Goal: Browse casually

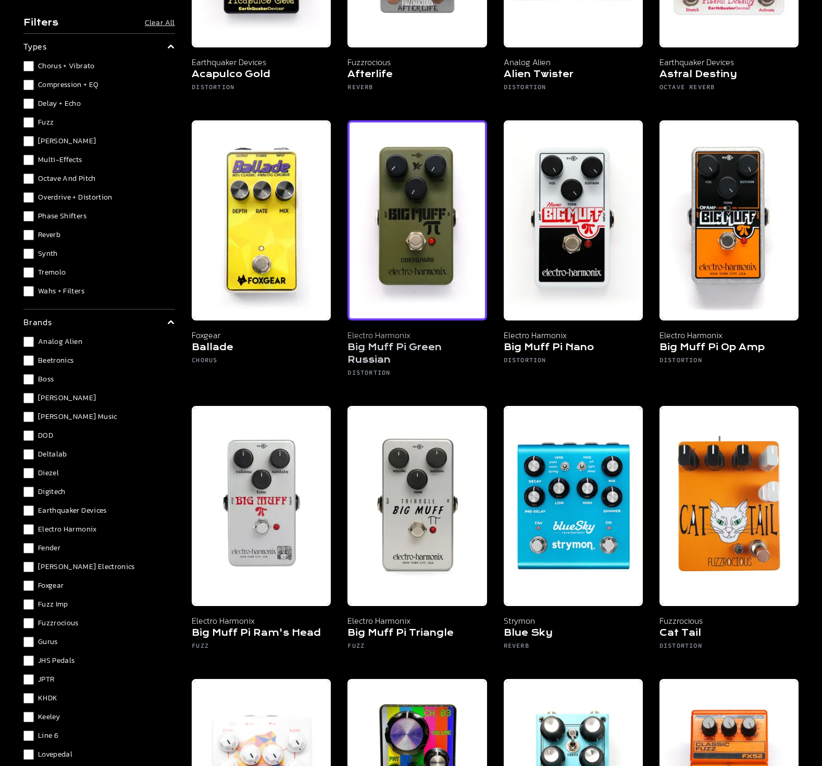
scroll to position [417, 0]
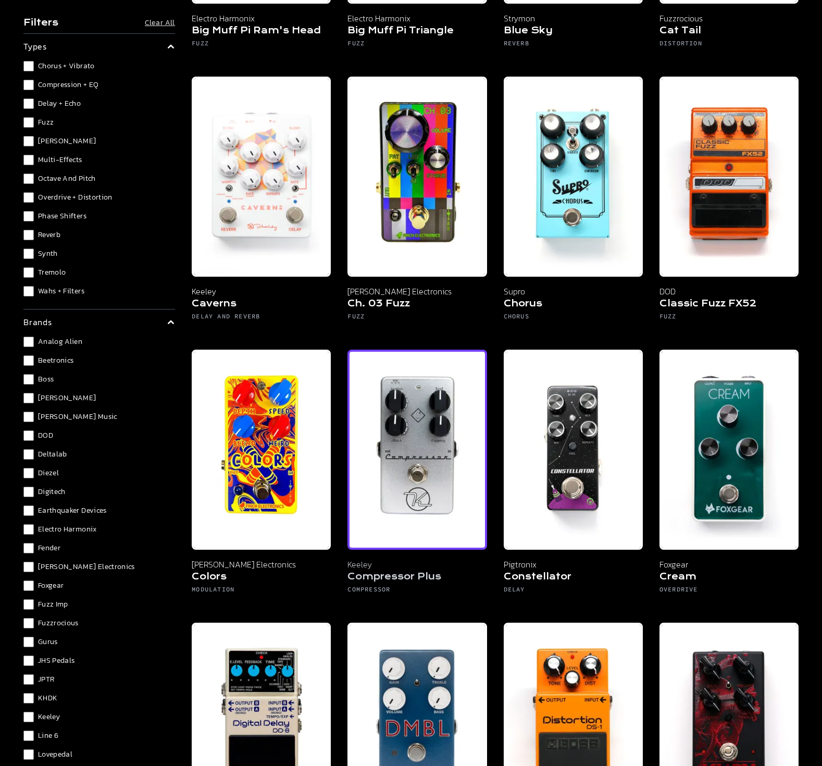
scroll to position [903, 0]
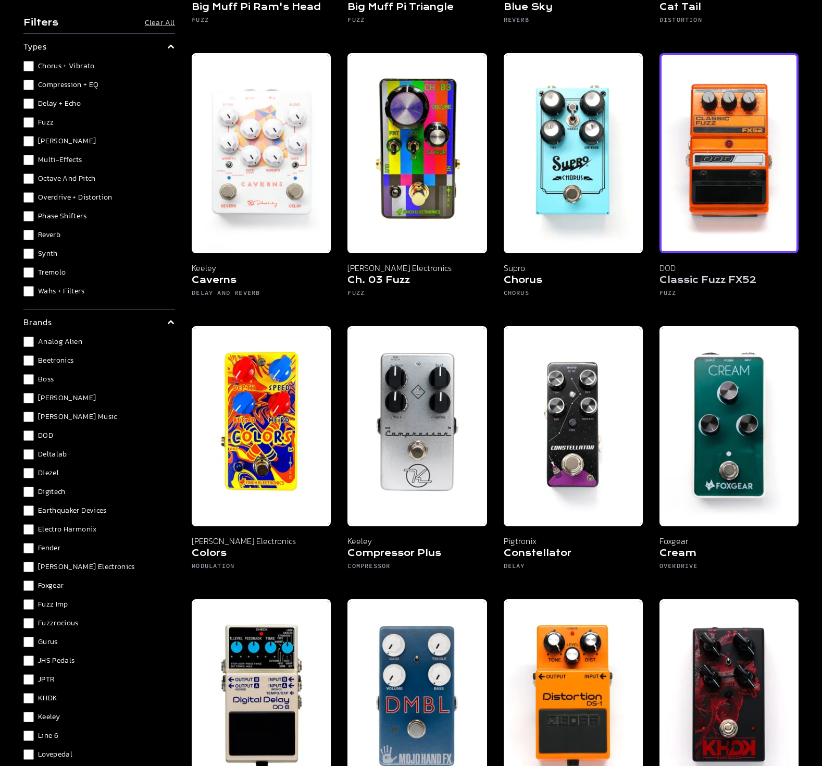
click at [729, 277] on h5 "Classic Fuzz FX52" at bounding box center [729, 281] width 139 height 15
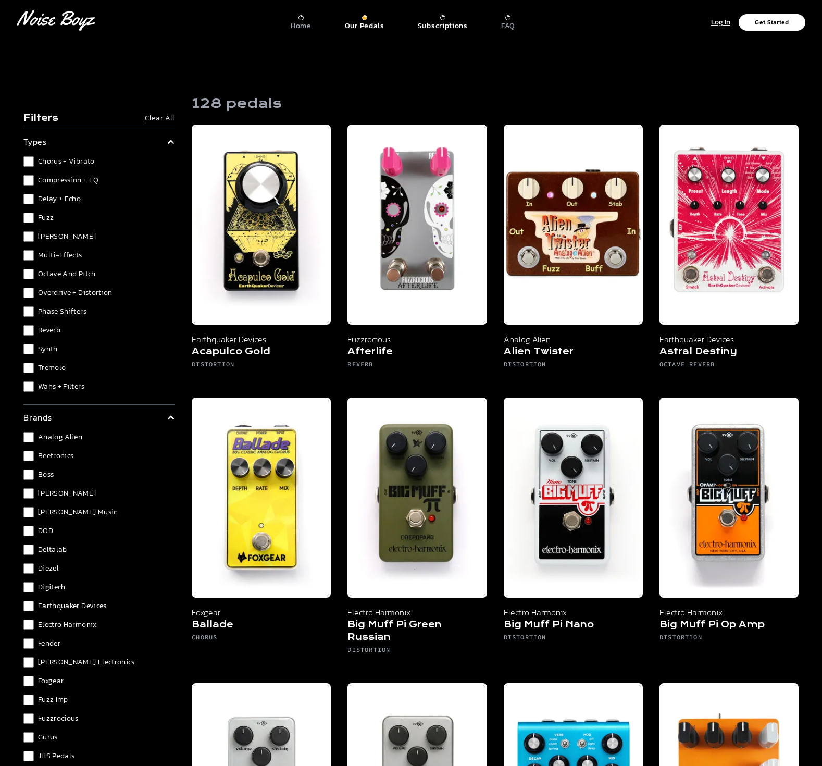
click at [442, 21] on p "Subscriptions" at bounding box center [443, 25] width 50 height 9
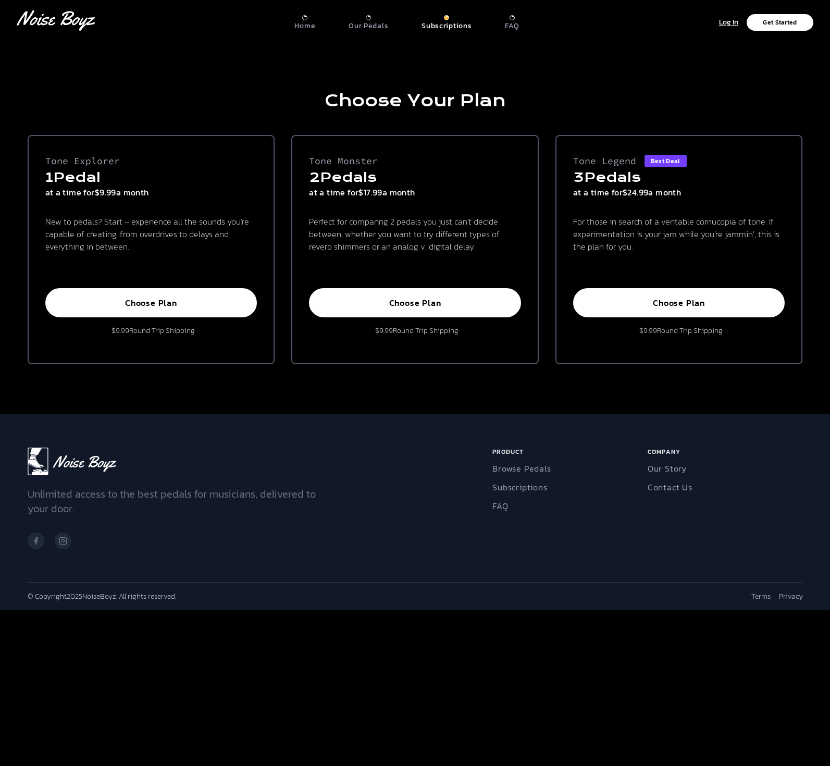
click at [616, 89] on div "Choose Your Plan Tone Explorer 1 Pedal at a time for $9.99 a month New to pedal…" at bounding box center [415, 227] width 800 height 373
click at [365, 22] on p "Our Pedals" at bounding box center [369, 25] width 40 height 9
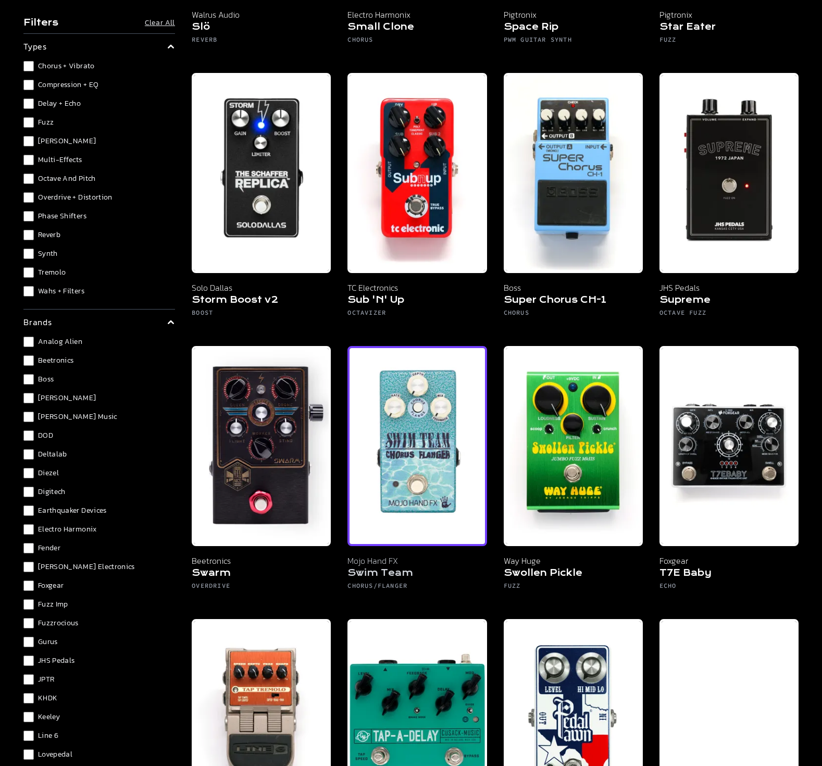
scroll to position [7154, 0]
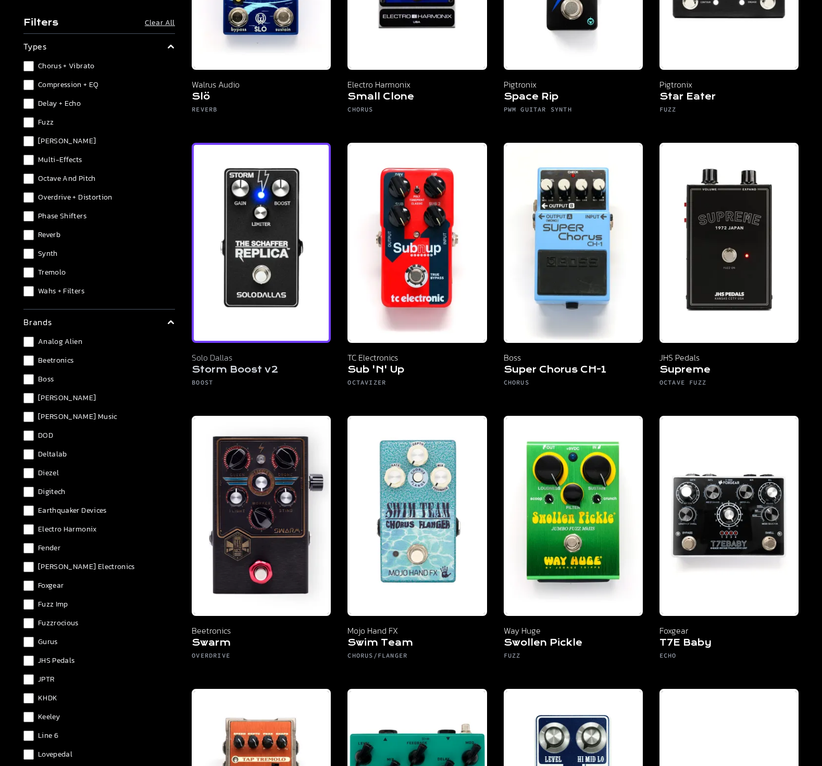
drag, startPoint x: 784, startPoint y: 591, endPoint x: 326, endPoint y: 381, distance: 503.5
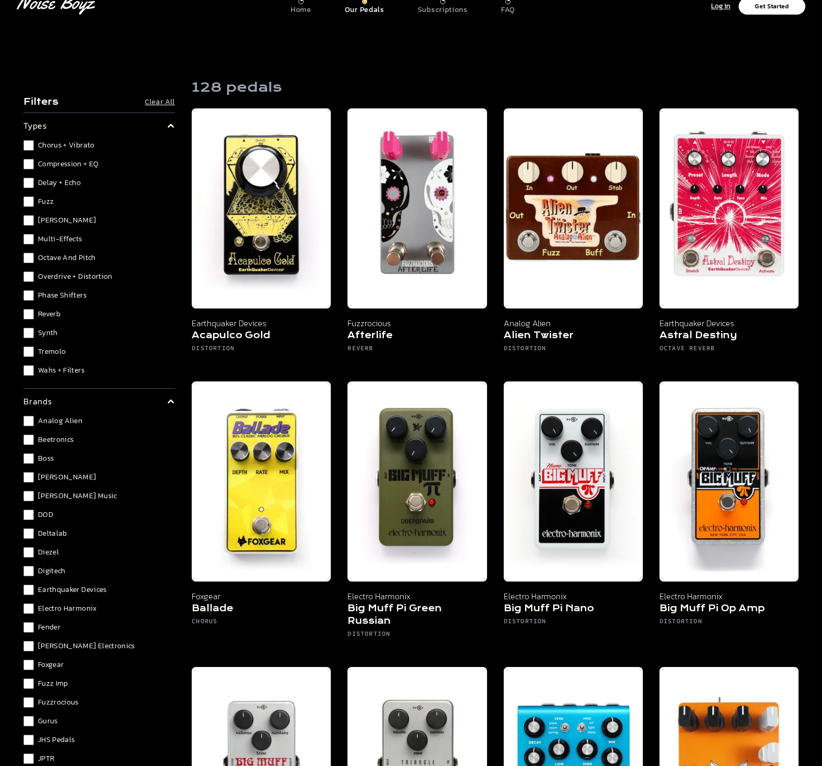
scroll to position [0, 0]
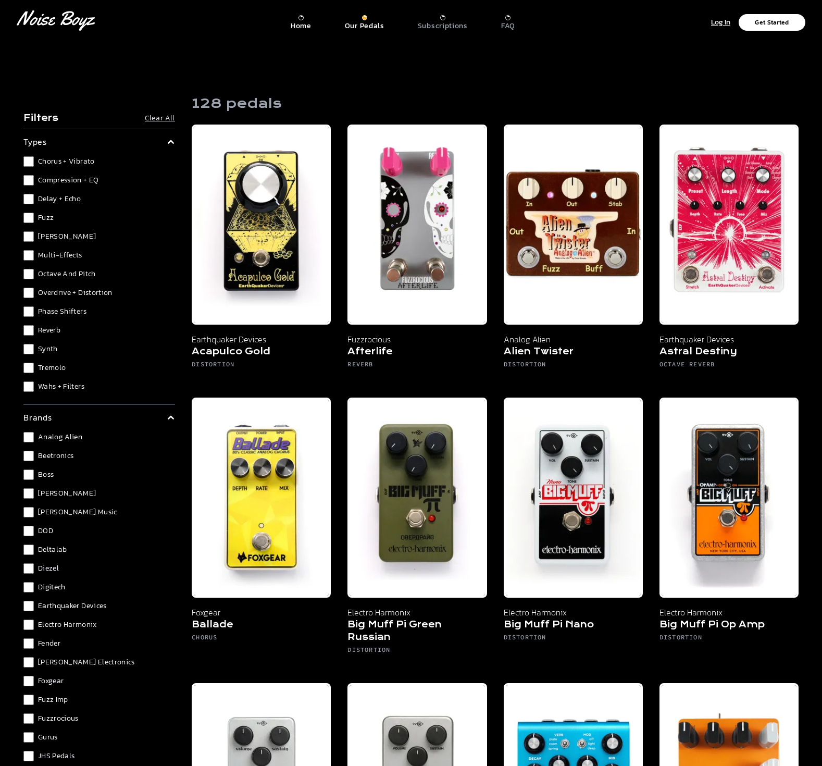
click at [295, 24] on p "Home" at bounding box center [301, 25] width 21 height 9
